Goal: Find specific page/section

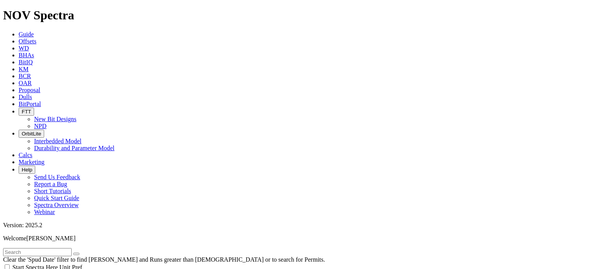
scroll to position [116, 0]
click at [19, 94] on icon at bounding box center [19, 97] width 0 height 7
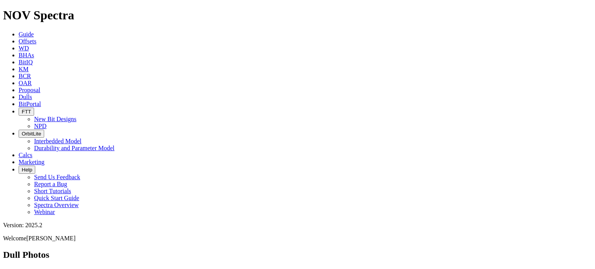
type input "A314860"
